Goal: Navigation & Orientation: Find specific page/section

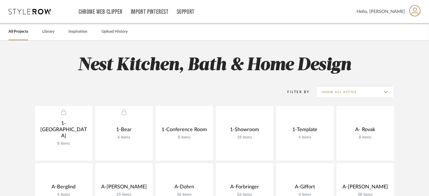
click at [205, 89] on div "Filter By Show All Active" at bounding box center [214, 92] width 359 height 14
